Goal: Task Accomplishment & Management: Complete application form

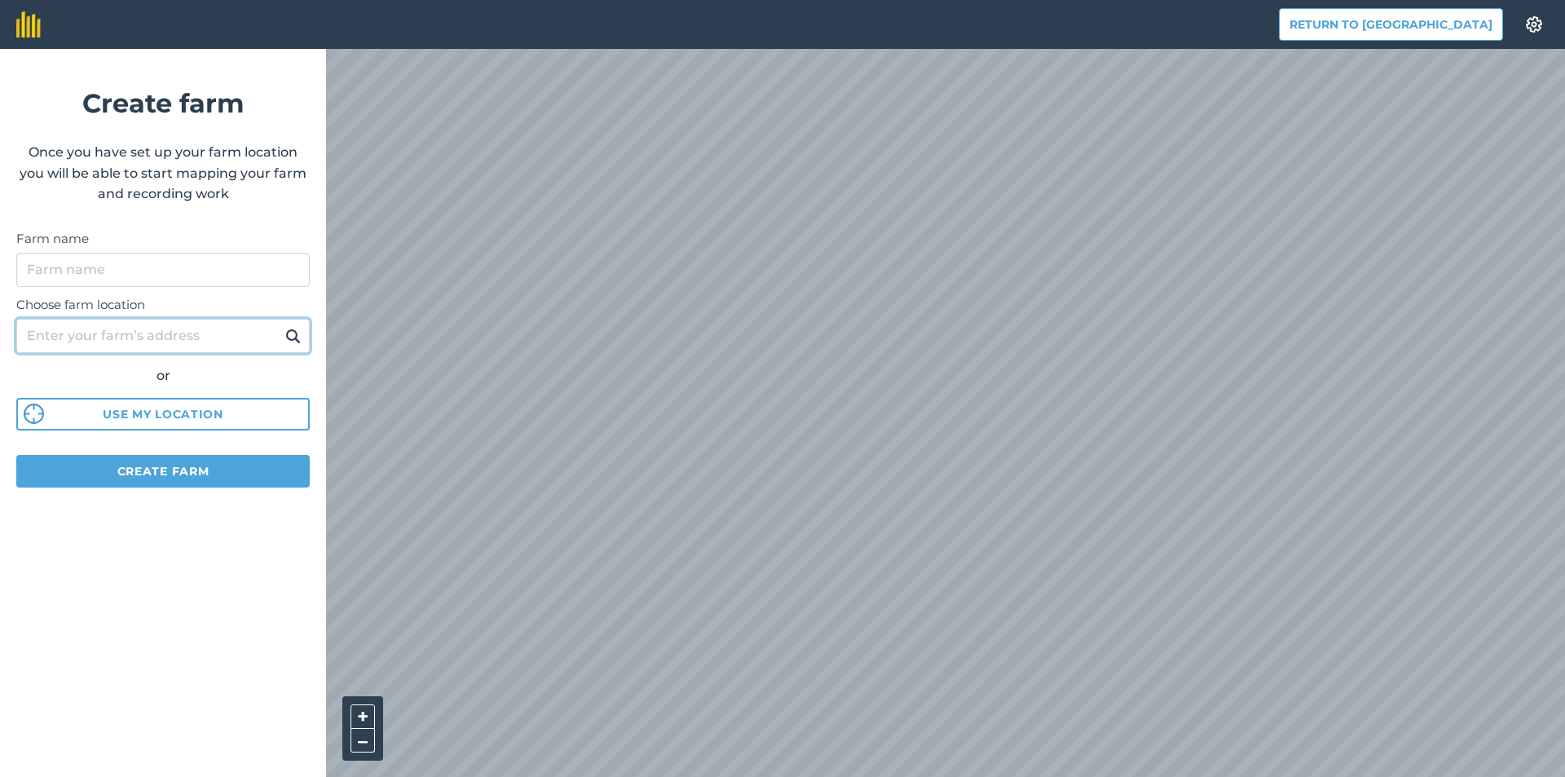
click at [170, 337] on input "Choose farm location" at bounding box center [162, 336] width 293 height 34
click at [173, 272] on input "Farm name" at bounding box center [162, 270] width 293 height 34
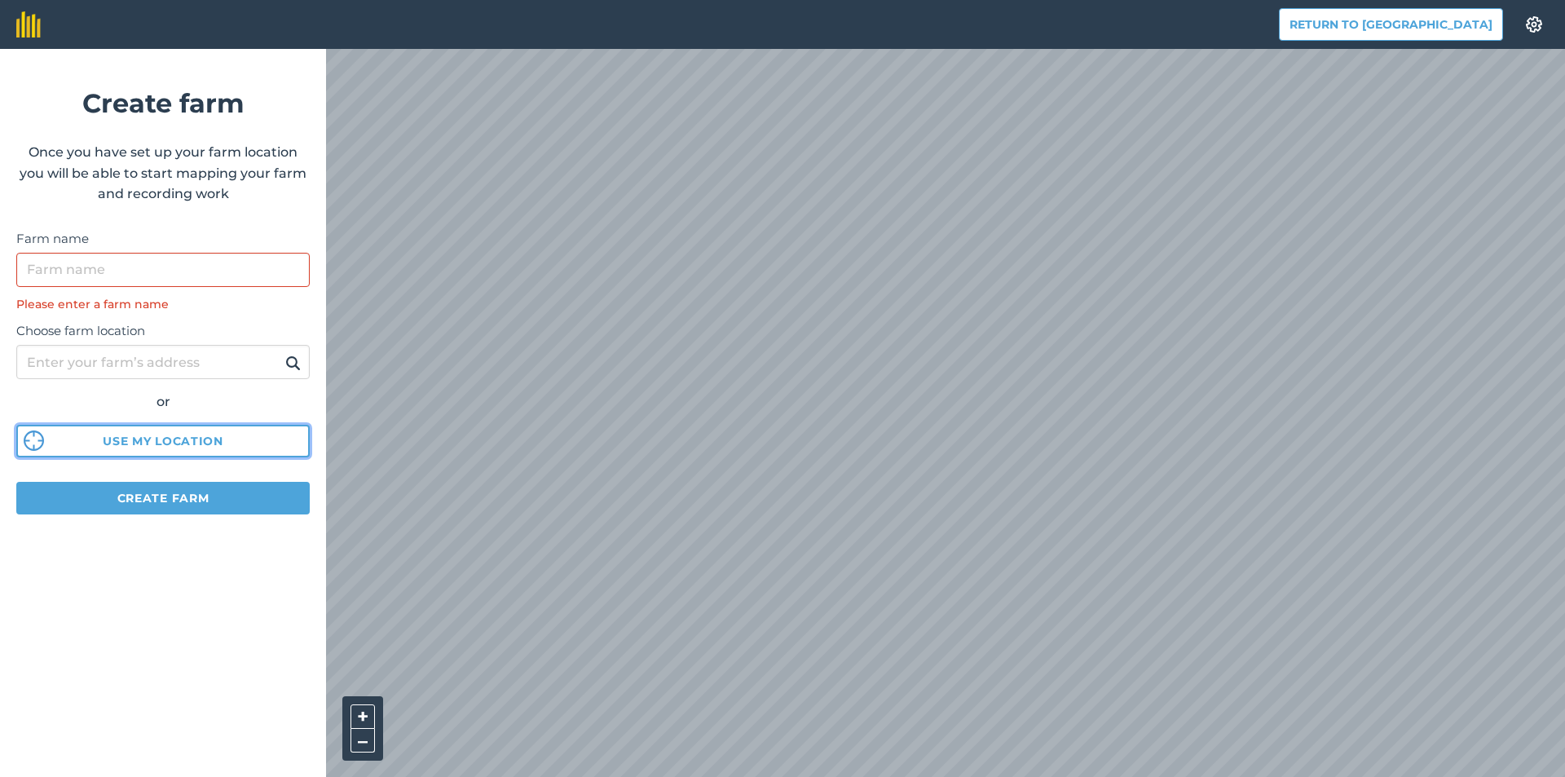
click at [205, 421] on div "Choose farm location or Use my location" at bounding box center [162, 385] width 293 height 144
click at [103, 271] on input "Farm name" at bounding box center [162, 270] width 293 height 34
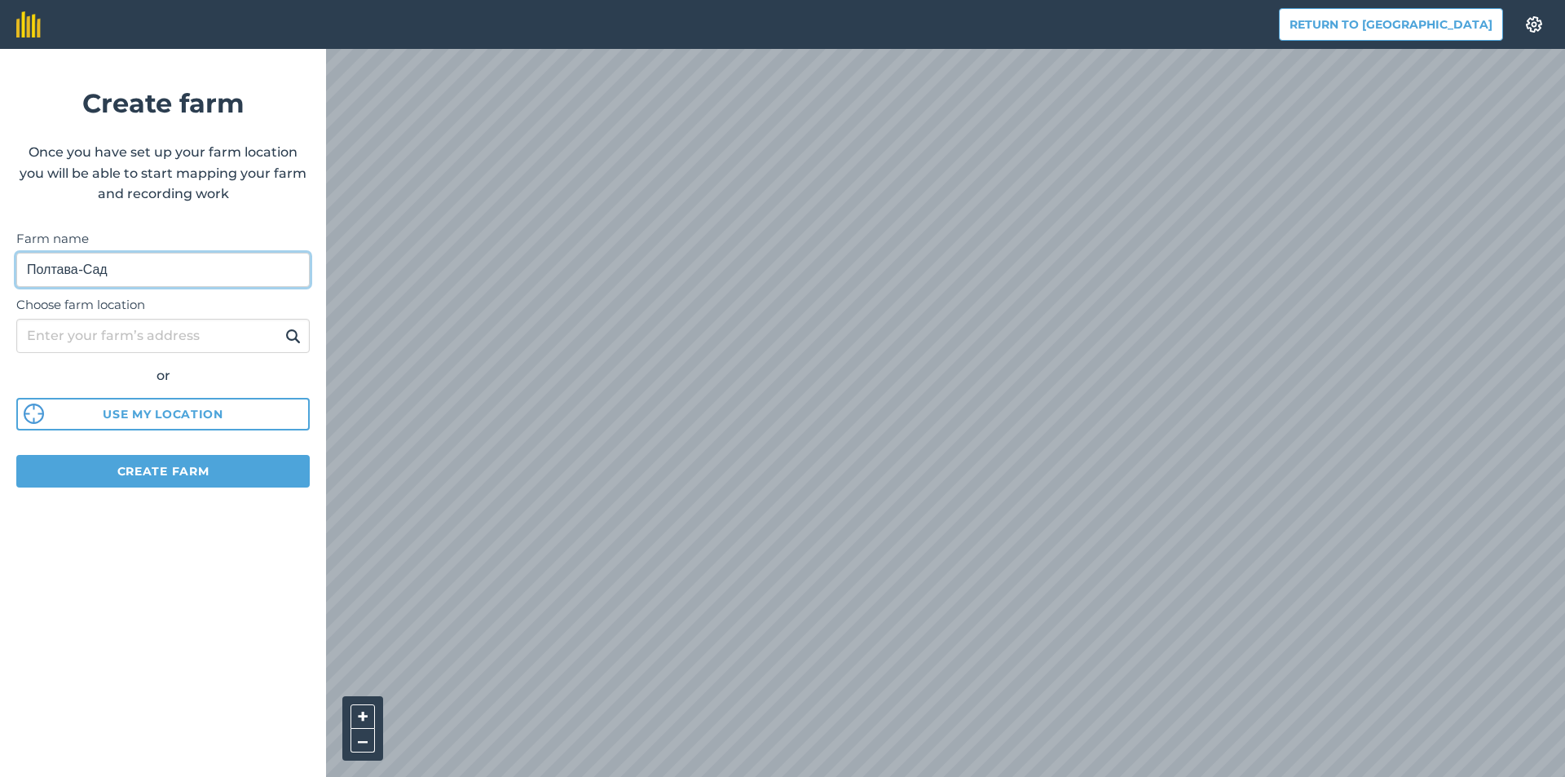
type input "Полтава-Сад"
click at [167, 340] on input "Choose farm location" at bounding box center [162, 336] width 293 height 34
click at [289, 339] on img at bounding box center [292, 336] width 15 height 20
click at [249, 338] on input "Choose farm location" at bounding box center [162, 336] width 293 height 34
click at [209, 342] on input "Choose farm location" at bounding box center [162, 336] width 293 height 34
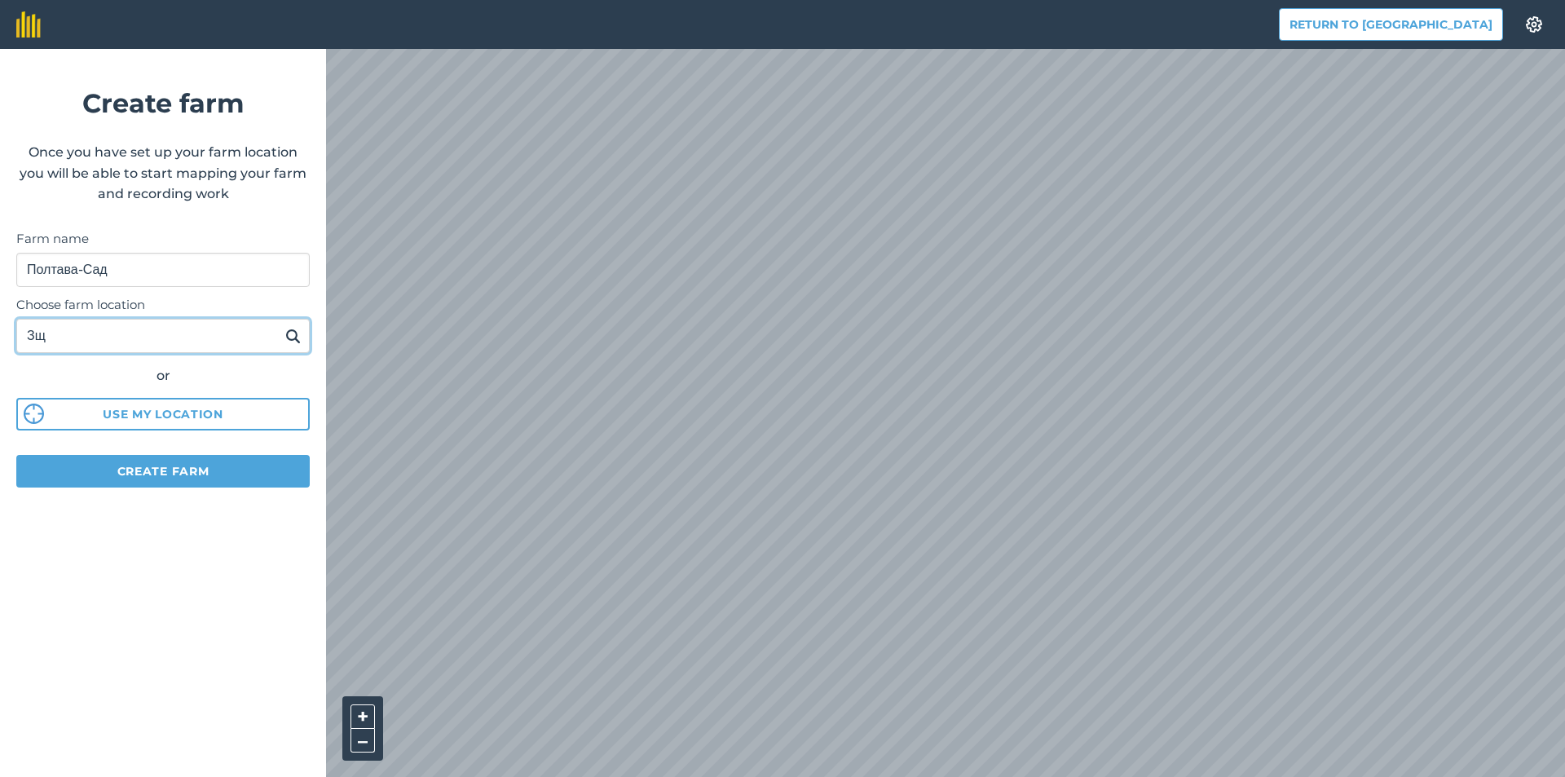
type input "З"
type input "Poltava"
click at [219, 409] on button "Use my location" at bounding box center [162, 414] width 293 height 33
click at [187, 476] on button "Create farm" at bounding box center [162, 471] width 293 height 33
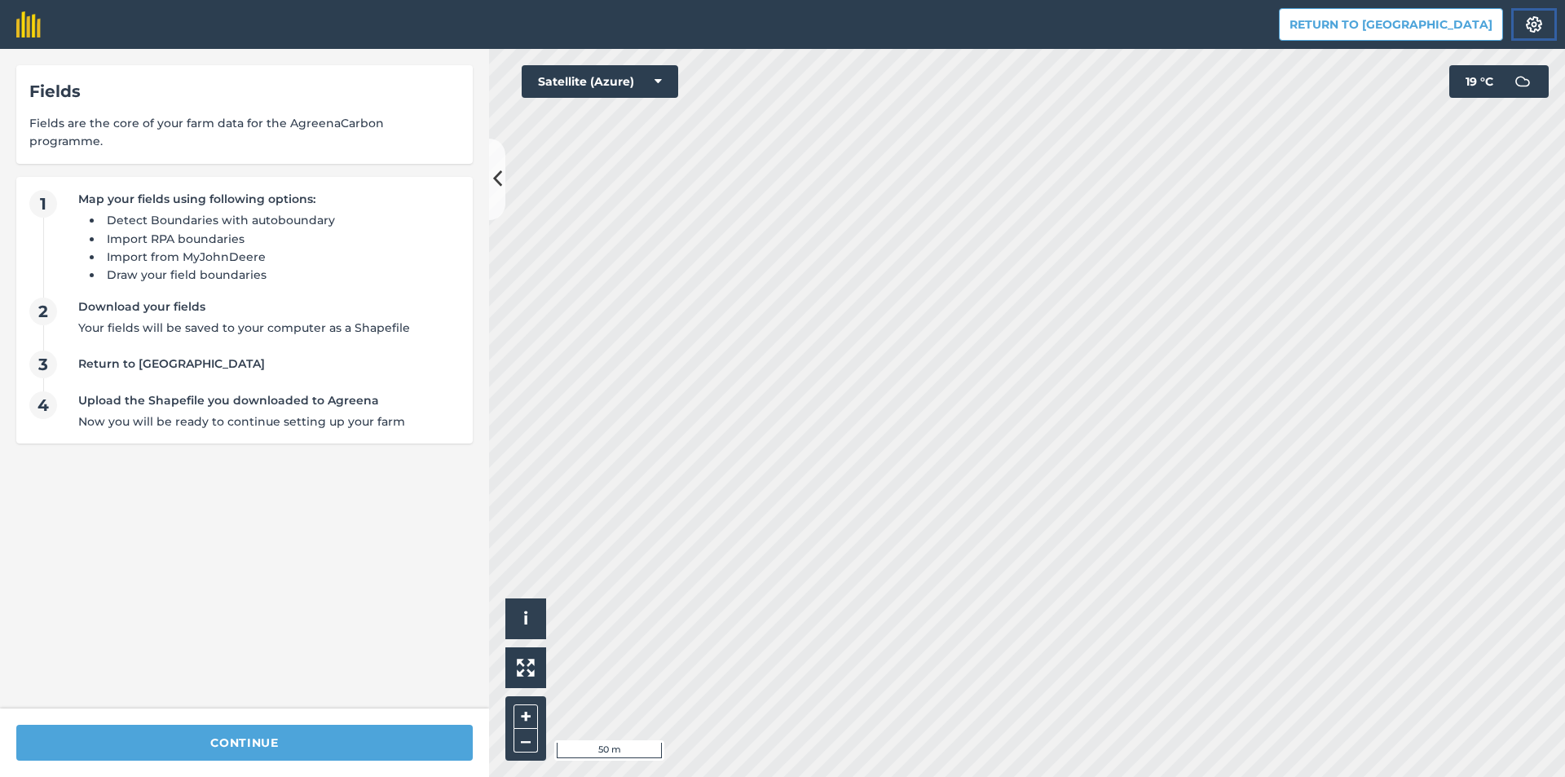
click at [1541, 20] on img at bounding box center [1534, 24] width 20 height 16
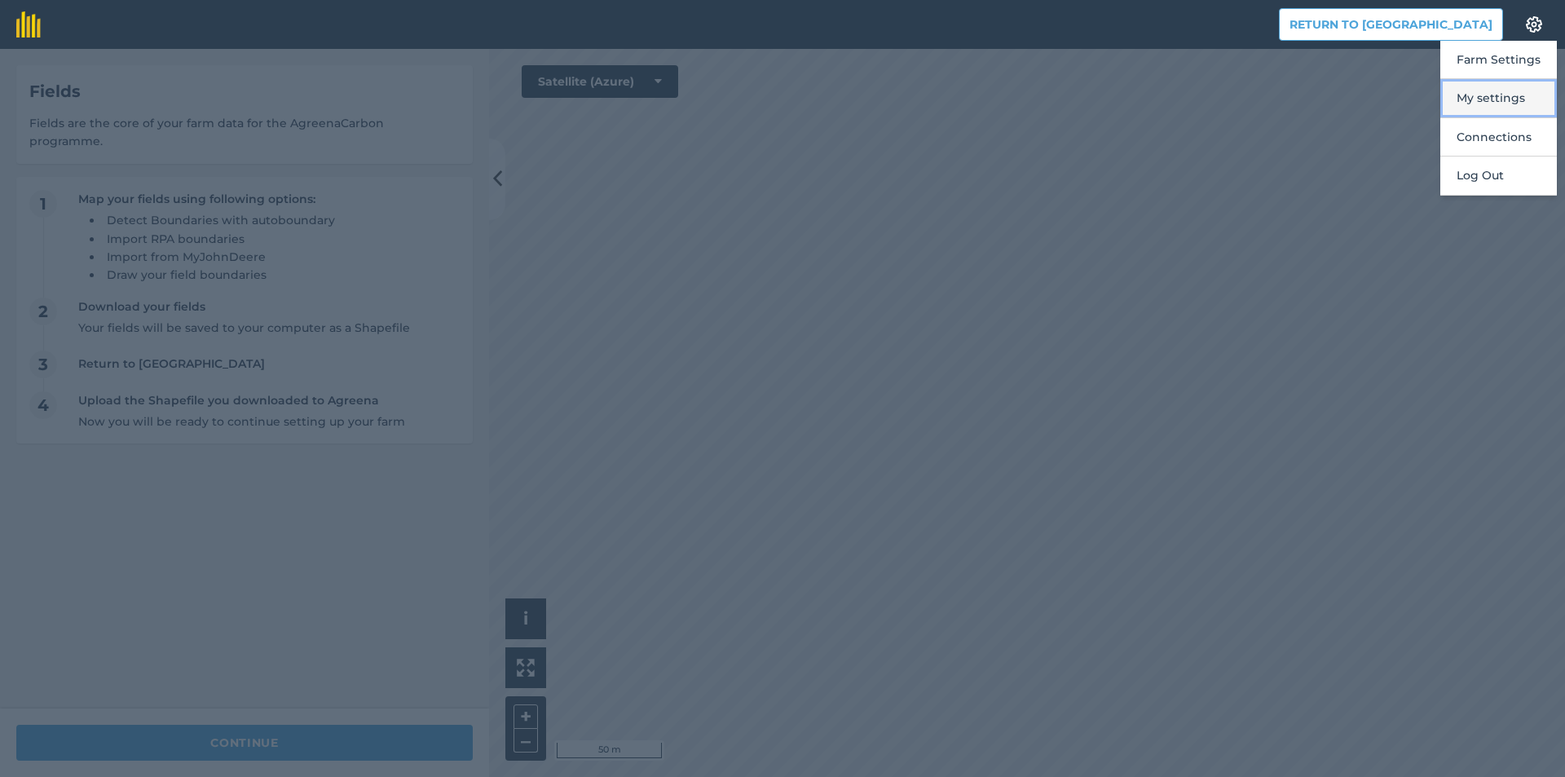
click at [1522, 94] on button "My settings" at bounding box center [1498, 98] width 117 height 38
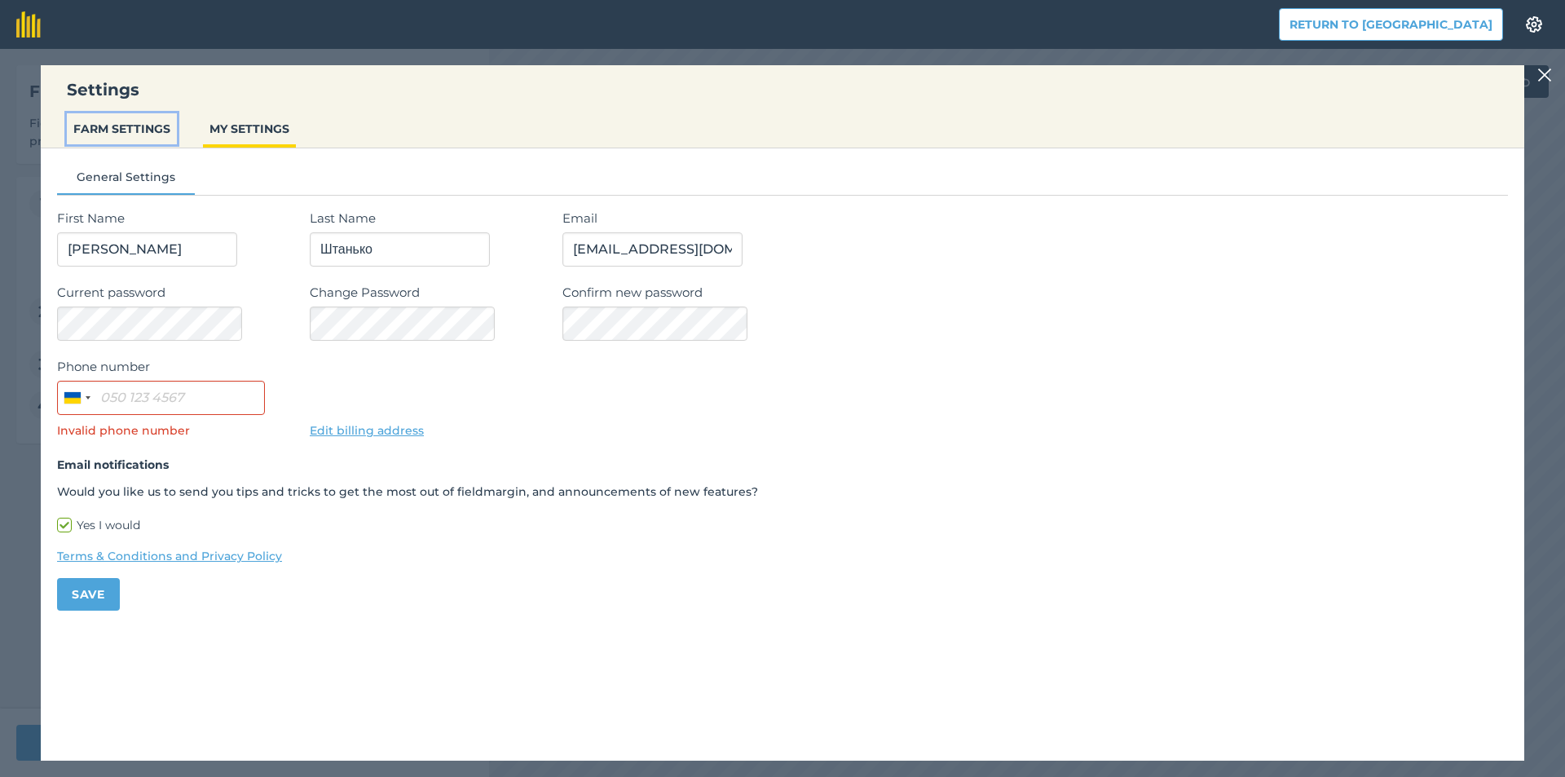
click at [132, 131] on button "FARM SETTINGS" at bounding box center [122, 128] width 110 height 31
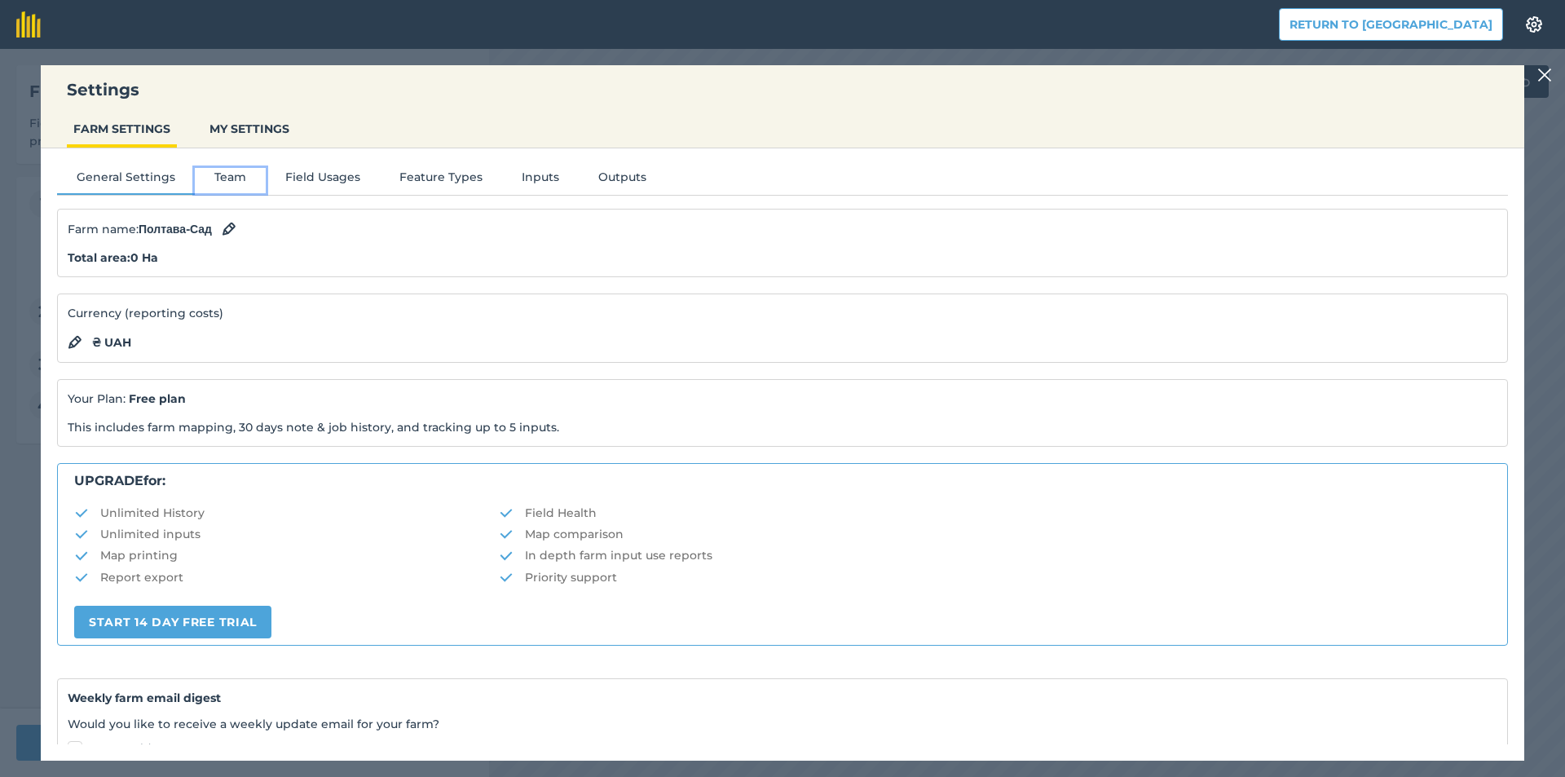
click at [220, 179] on button "Team" at bounding box center [230, 180] width 71 height 24
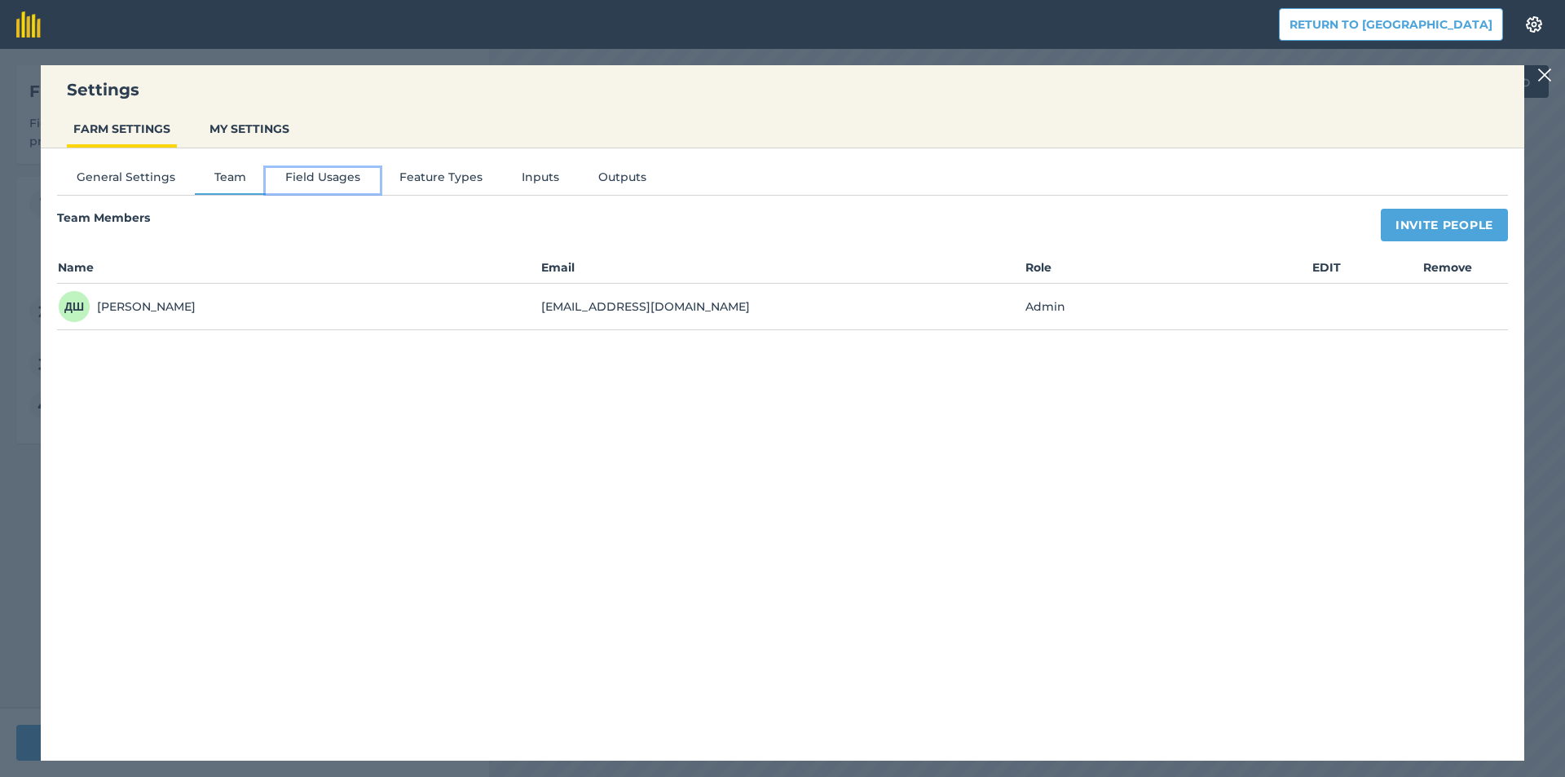
click at [303, 173] on button "Field Usages" at bounding box center [323, 180] width 114 height 24
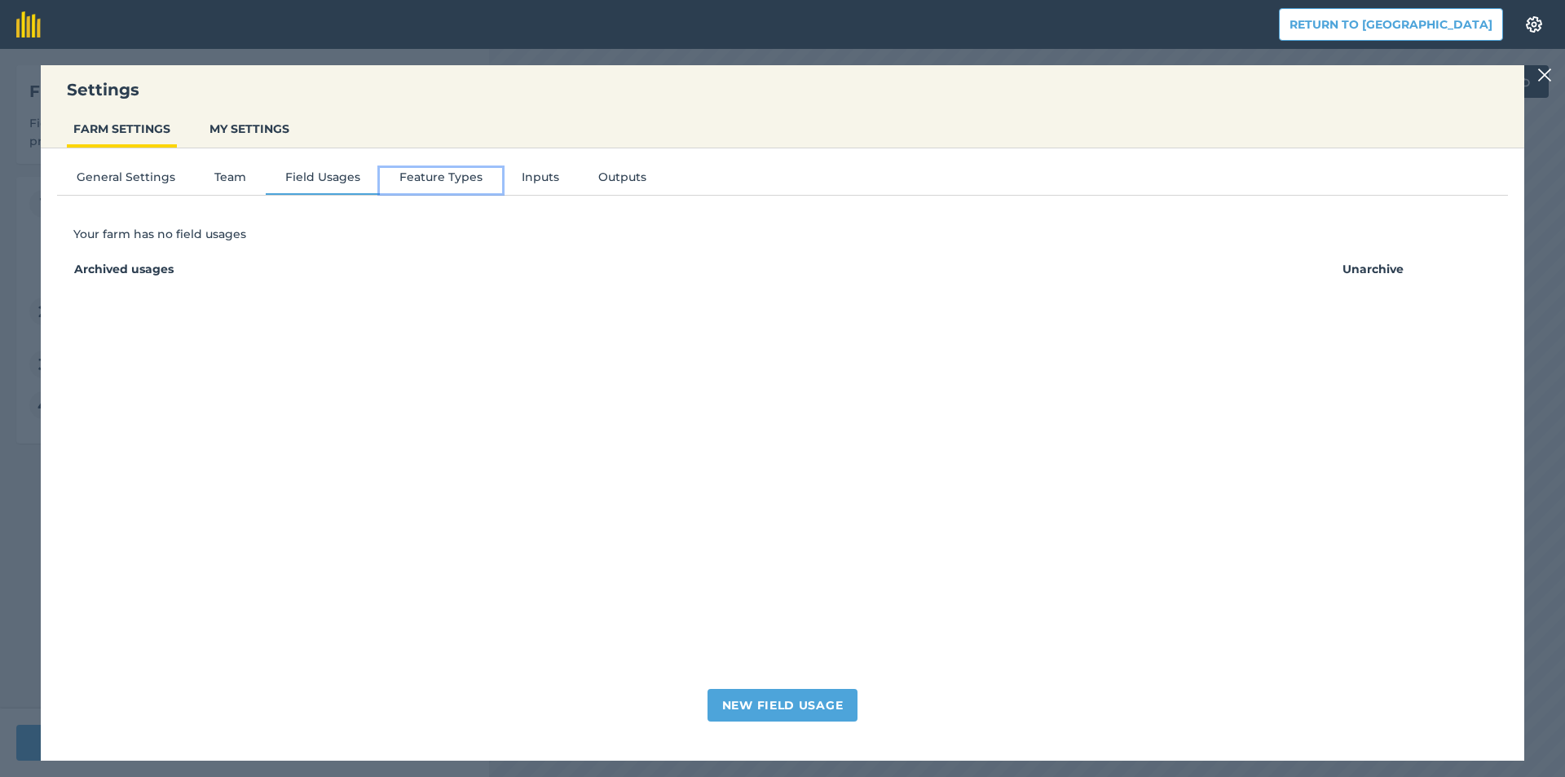
click at [424, 181] on button "Feature Types" at bounding box center [441, 180] width 122 height 24
click at [558, 184] on button "Inputs" at bounding box center [540, 180] width 77 height 24
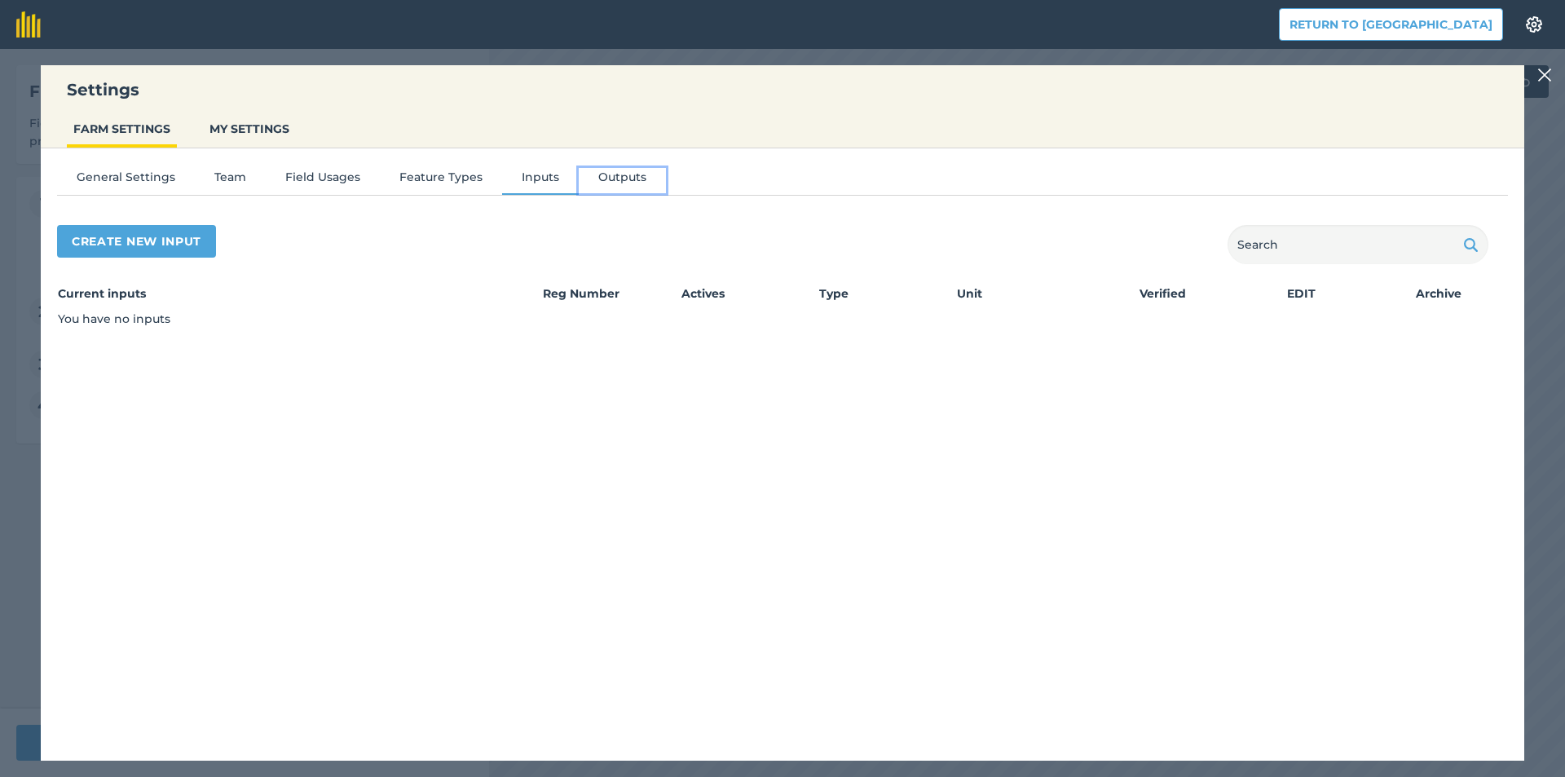
click at [615, 179] on button "Outputs" at bounding box center [622, 180] width 87 height 24
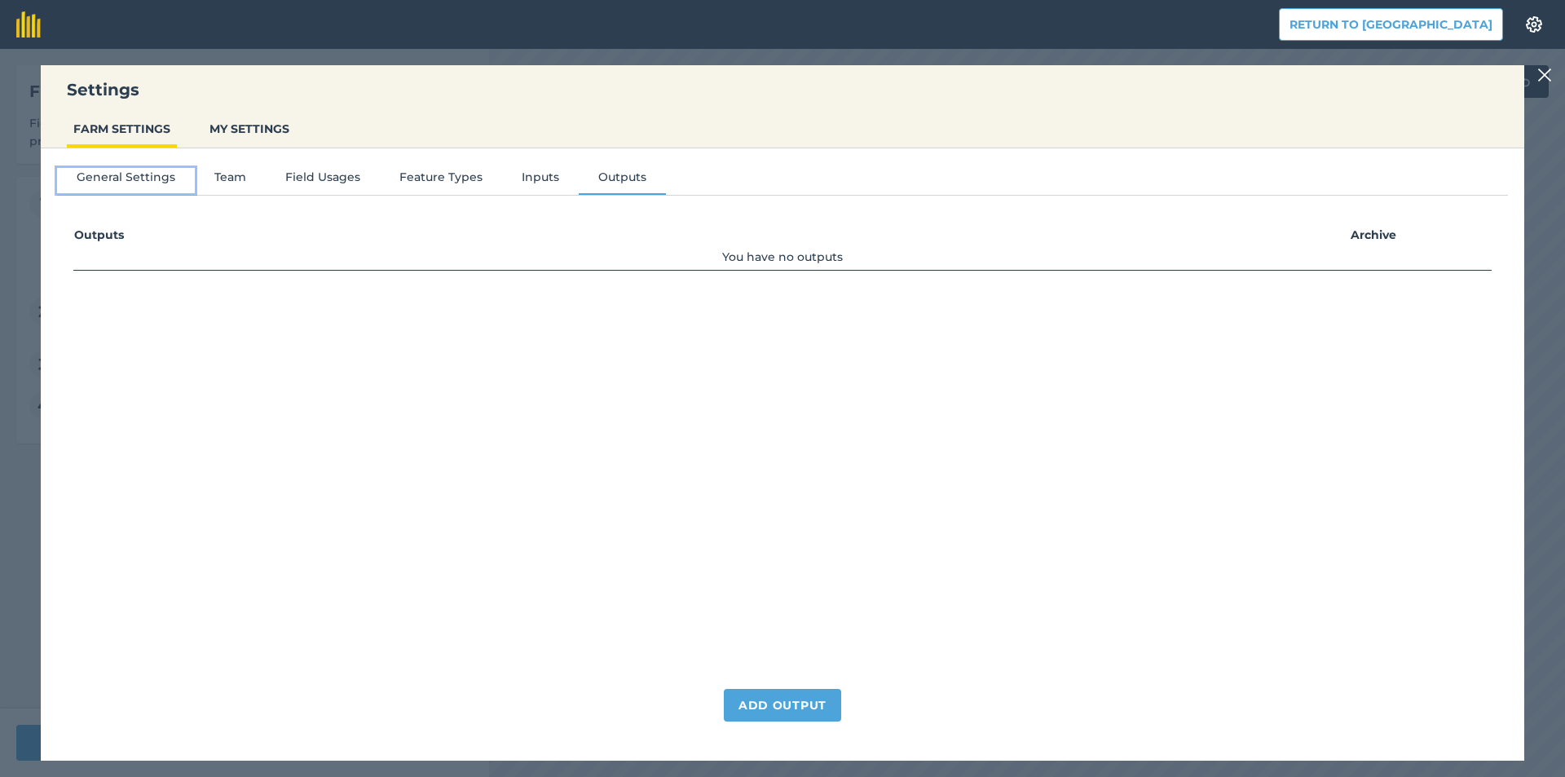
click at [130, 171] on button "General Settings" at bounding box center [126, 180] width 138 height 24
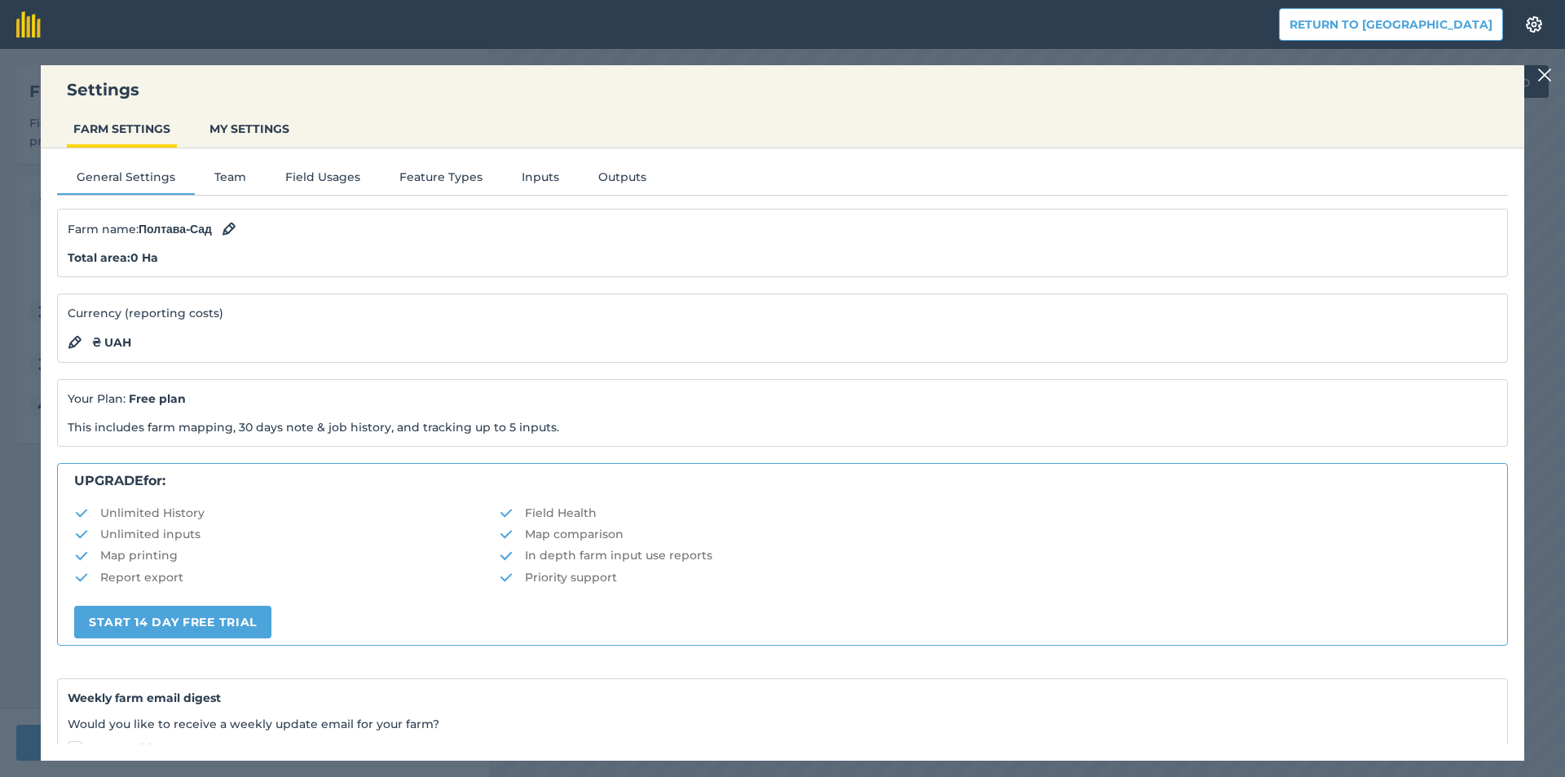
click at [1557, 73] on div "Settings FARM SETTINGS MY SETTINGS General Settings Team Field Usages Feature T…" at bounding box center [782, 413] width 1565 height 728
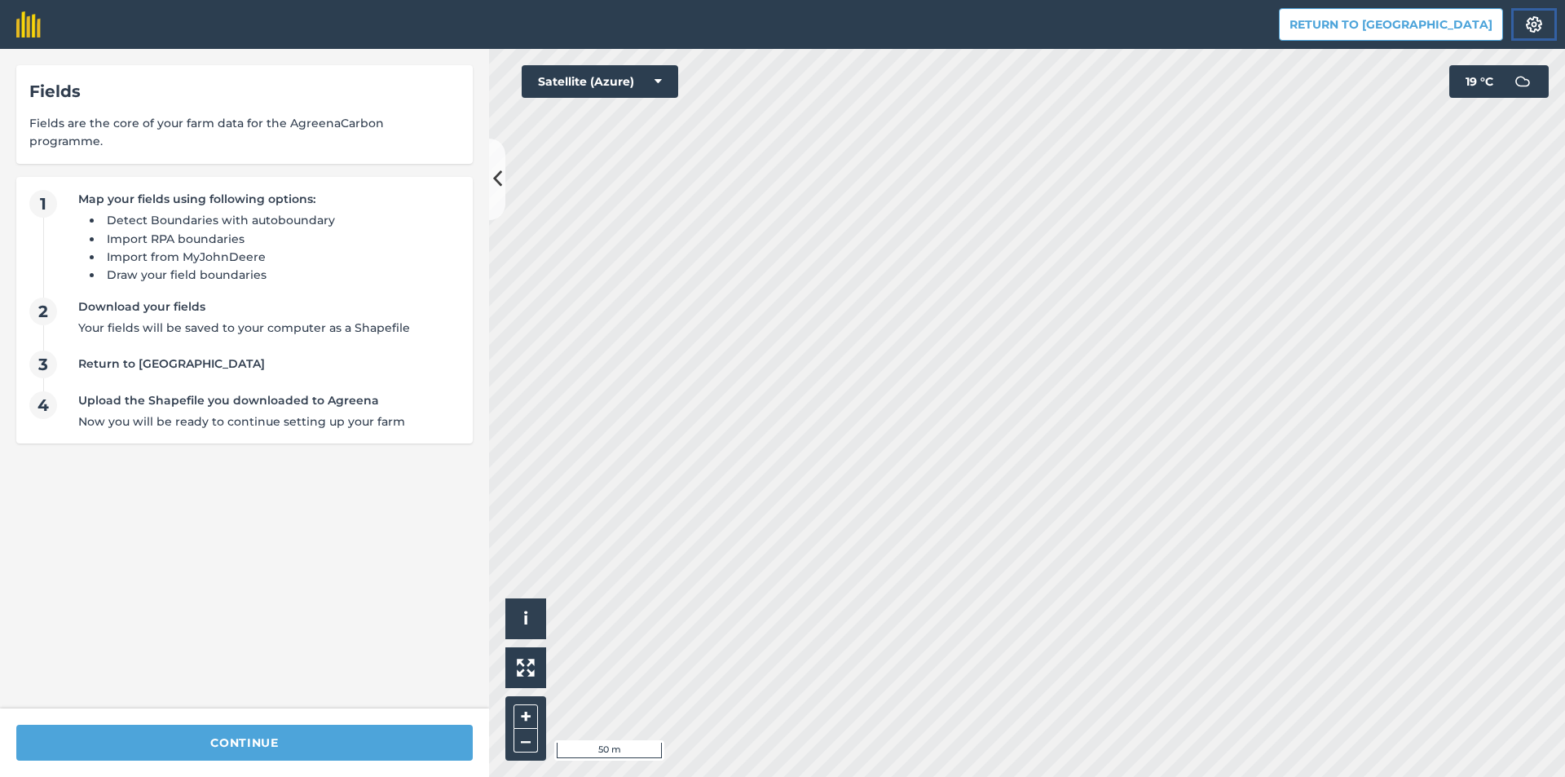
click at [1533, 17] on img at bounding box center [1534, 24] width 20 height 16
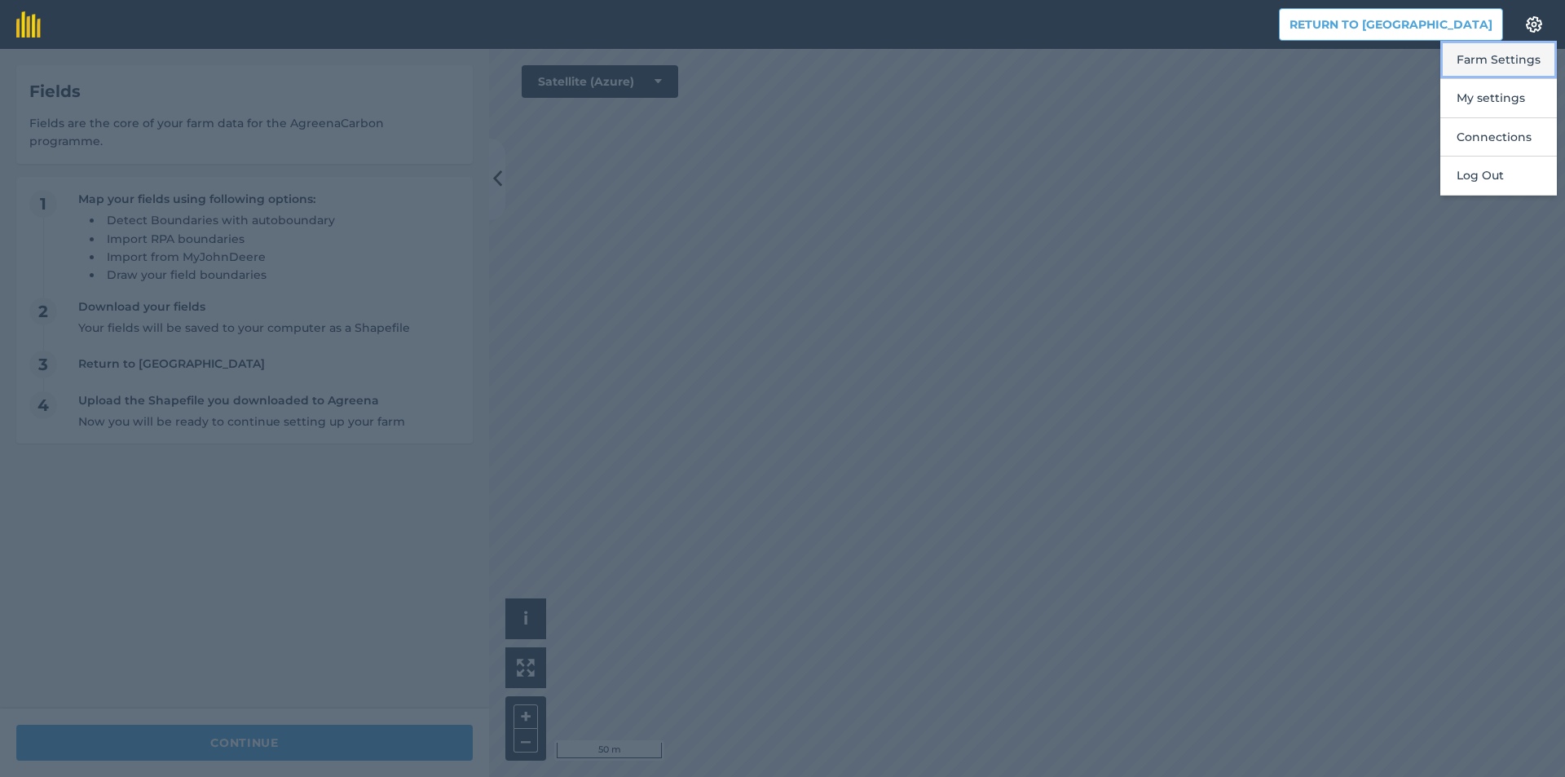
click at [1509, 63] on button "Farm Settings" at bounding box center [1498, 60] width 117 height 38
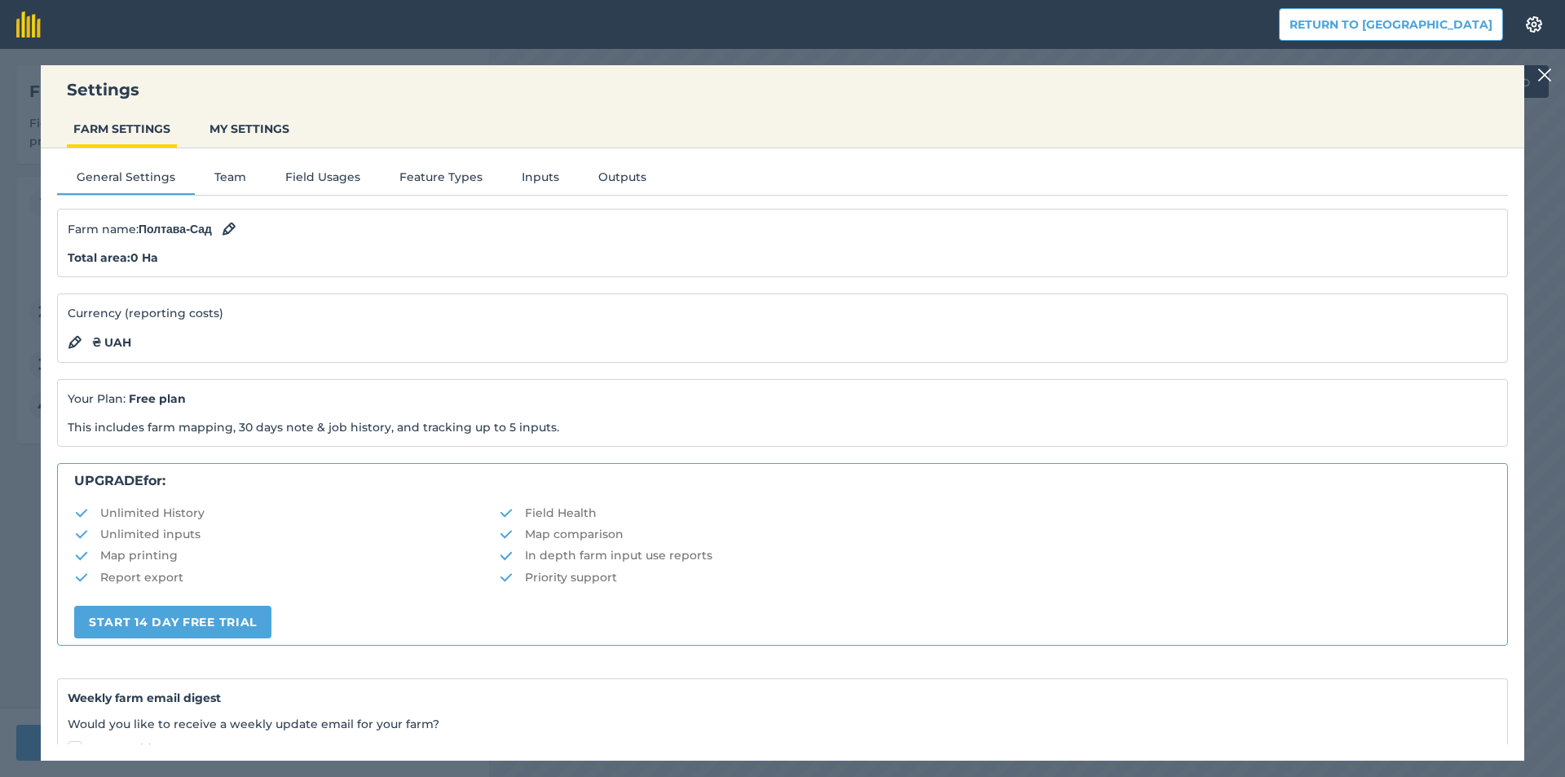
click at [1541, 69] on img at bounding box center [1544, 75] width 15 height 20
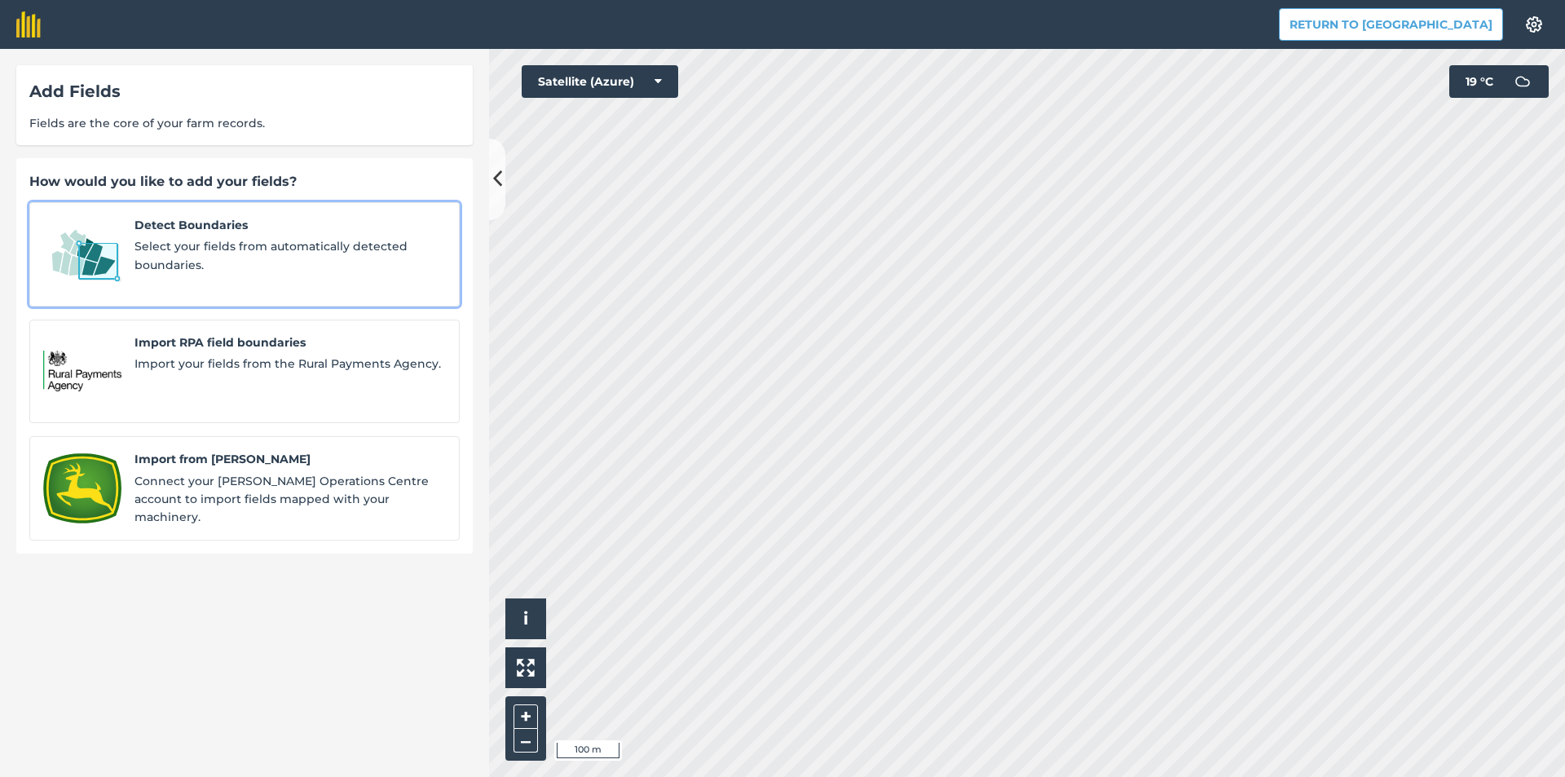
click at [141, 270] on span "Select your fields from automatically detected boundaries." at bounding box center [289, 255] width 311 height 37
